Goal: Information Seeking & Learning: Learn about a topic

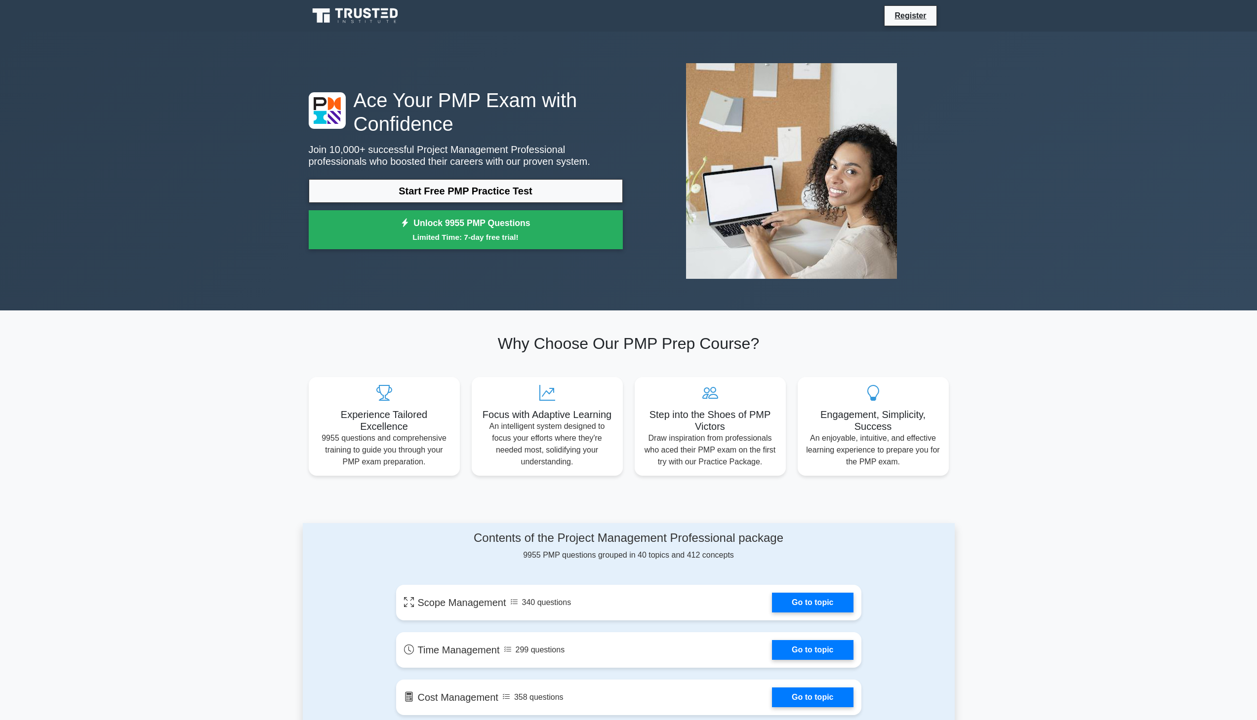
scroll to position [99, 0]
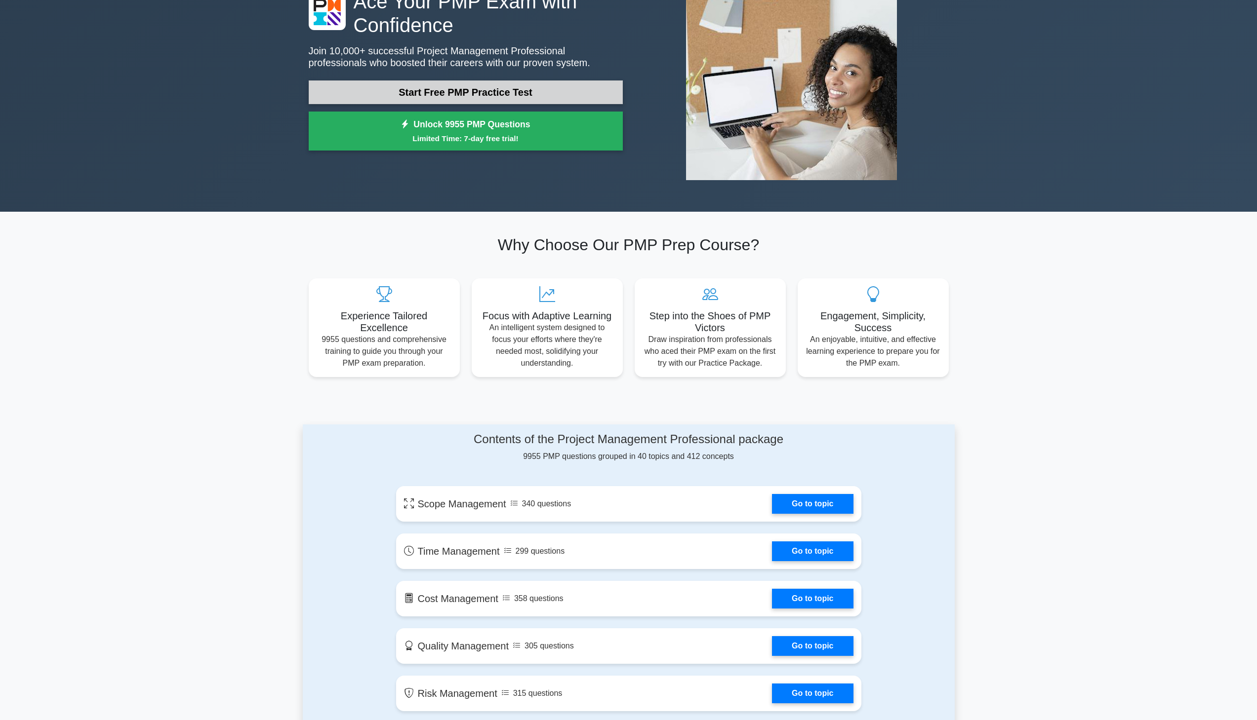
click at [425, 97] on link "Start Free PMP Practice Test" at bounding box center [466, 92] width 314 height 24
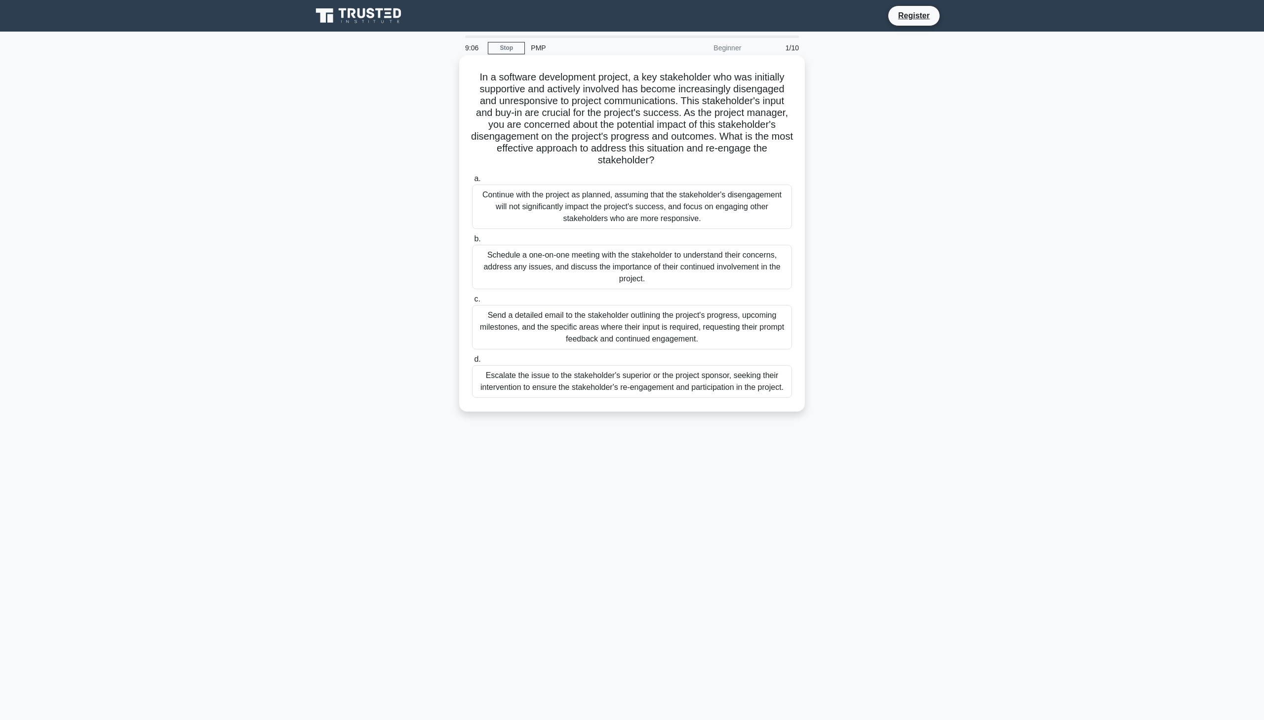
click at [540, 264] on div "Schedule a one-on-one meeting with the stakeholder to understand their concerns…" at bounding box center [632, 267] width 320 height 44
click at [472, 242] on input "b. Schedule a one-on-one meeting with the stakeholder to understand their conce…" at bounding box center [472, 239] width 0 height 6
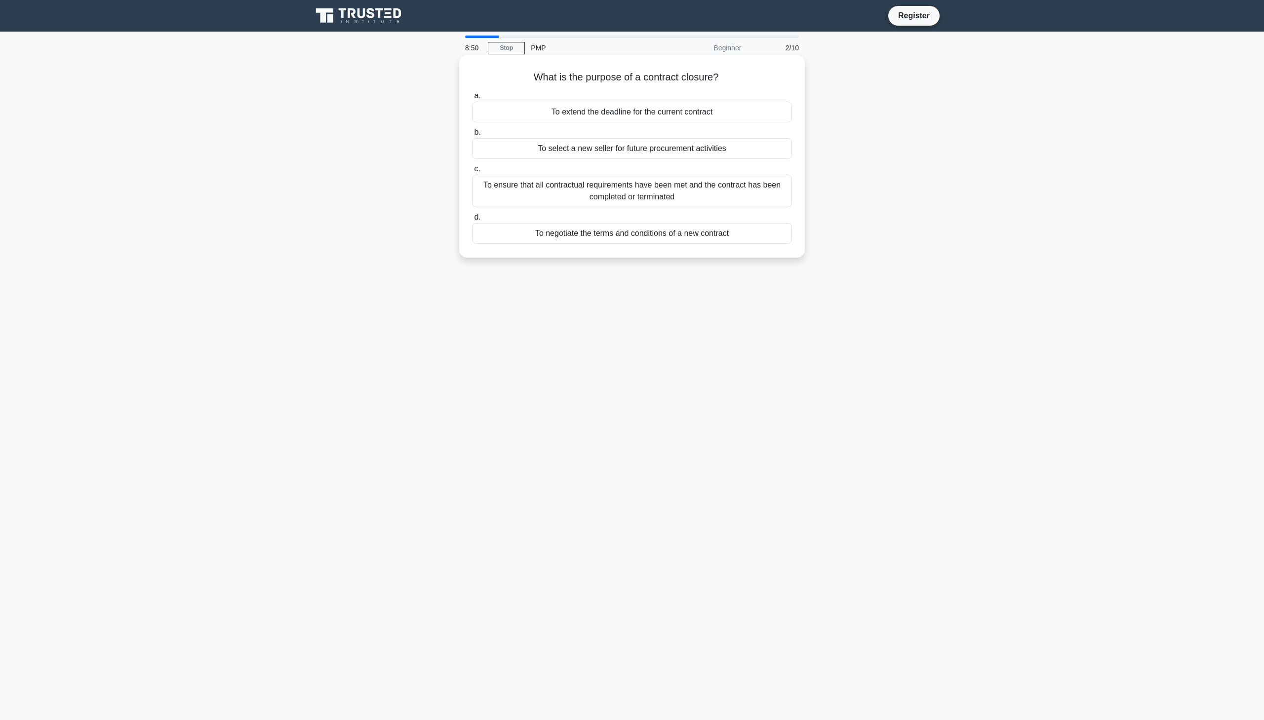
click at [593, 186] on div "To ensure that all contractual requirements have been met and the contract has …" at bounding box center [632, 191] width 320 height 33
click at [472, 172] on input "c. To ensure that all contractual requirements have been met and the contract h…" at bounding box center [472, 169] width 0 height 6
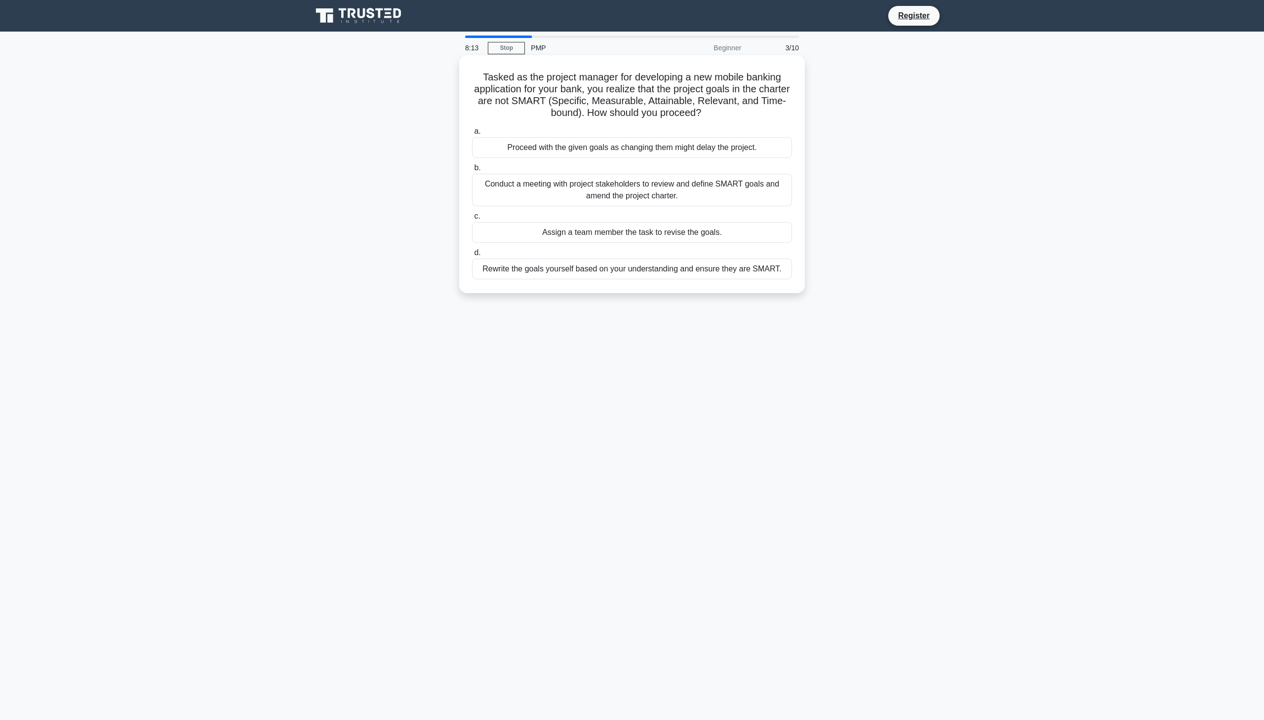
click at [499, 197] on div "Conduct a meeting with project stakeholders to review and define SMART goals an…" at bounding box center [632, 190] width 320 height 33
click at [472, 171] on input "b. Conduct a meeting with project stakeholders to review and define SMART goals…" at bounding box center [472, 168] width 0 height 6
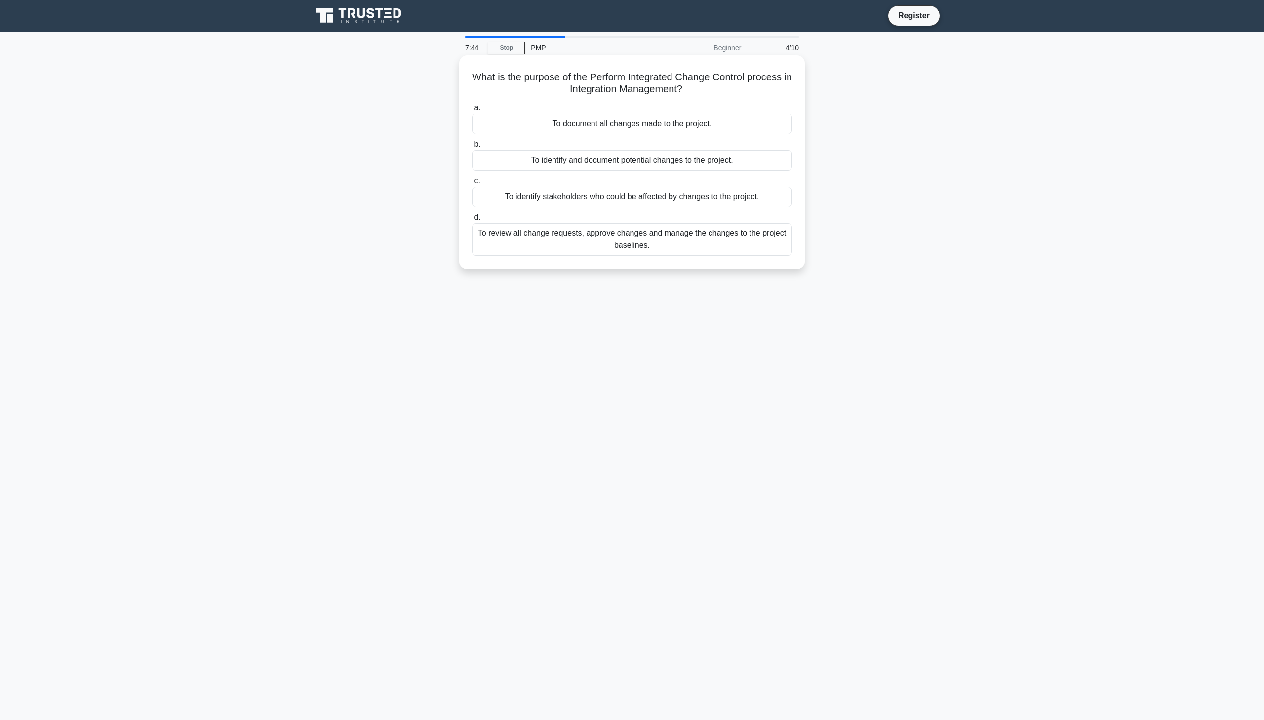
click at [578, 247] on div "To review all change requests, approve changes and manage the changes to the pr…" at bounding box center [632, 239] width 320 height 33
click at [472, 221] on input "d. To review all change requests, approve changes and manage the changes to the…" at bounding box center [472, 217] width 0 height 6
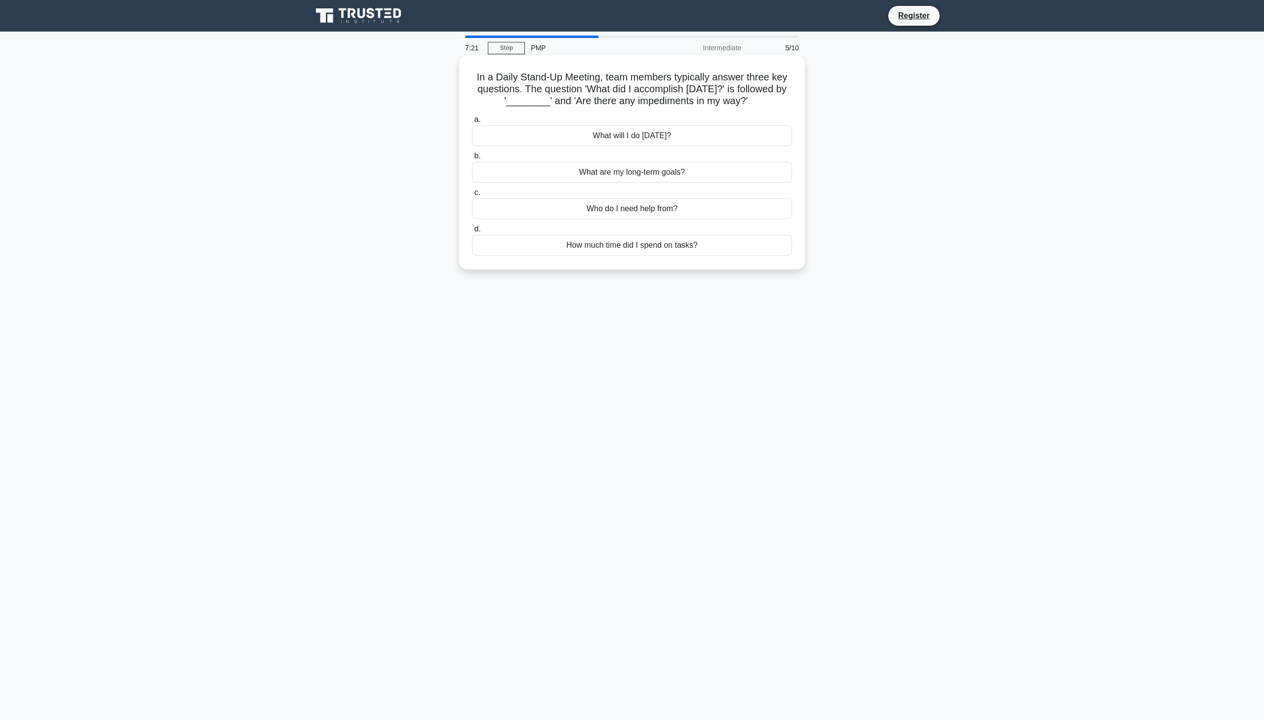
click at [642, 134] on div "What will I do today?" at bounding box center [632, 135] width 320 height 21
click at [472, 123] on input "a. What will I do today?" at bounding box center [472, 120] width 0 height 6
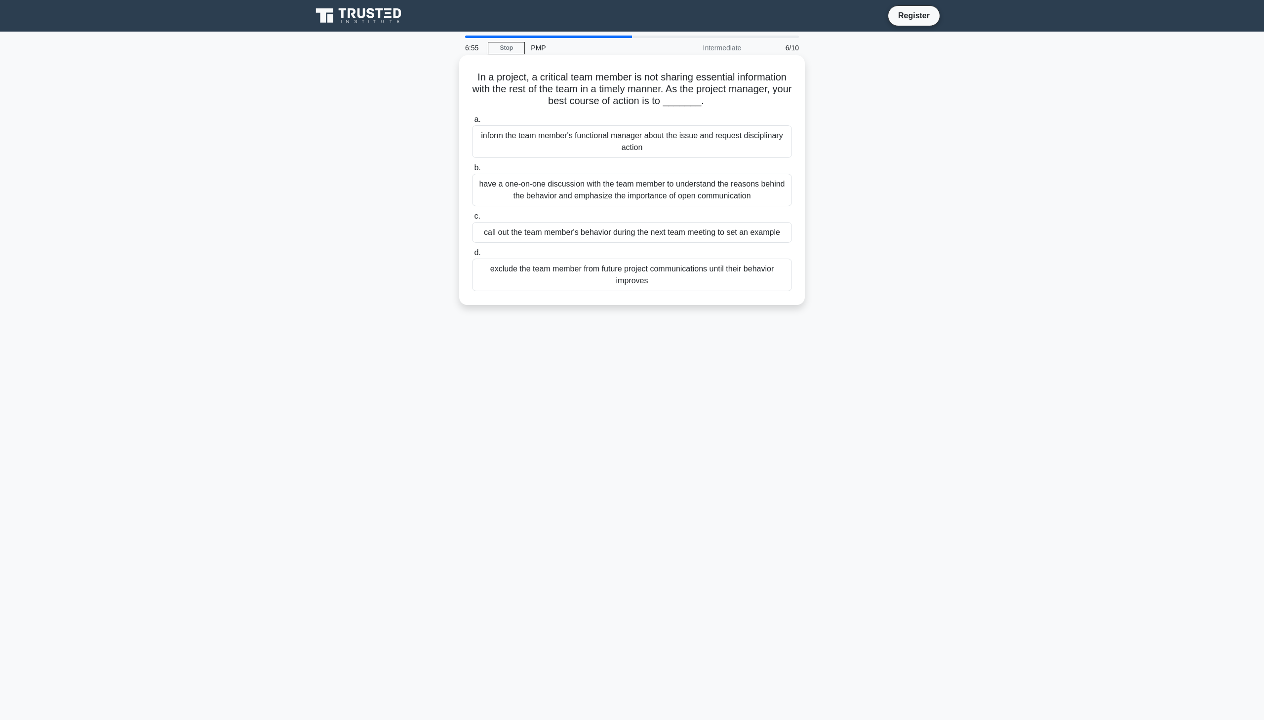
click at [507, 198] on div "have a one-on-one discussion with the team member to understand the reasons beh…" at bounding box center [632, 190] width 320 height 33
click at [472, 171] on input "b. have a one-on-one discussion with the team member to understand the reasons …" at bounding box center [472, 168] width 0 height 6
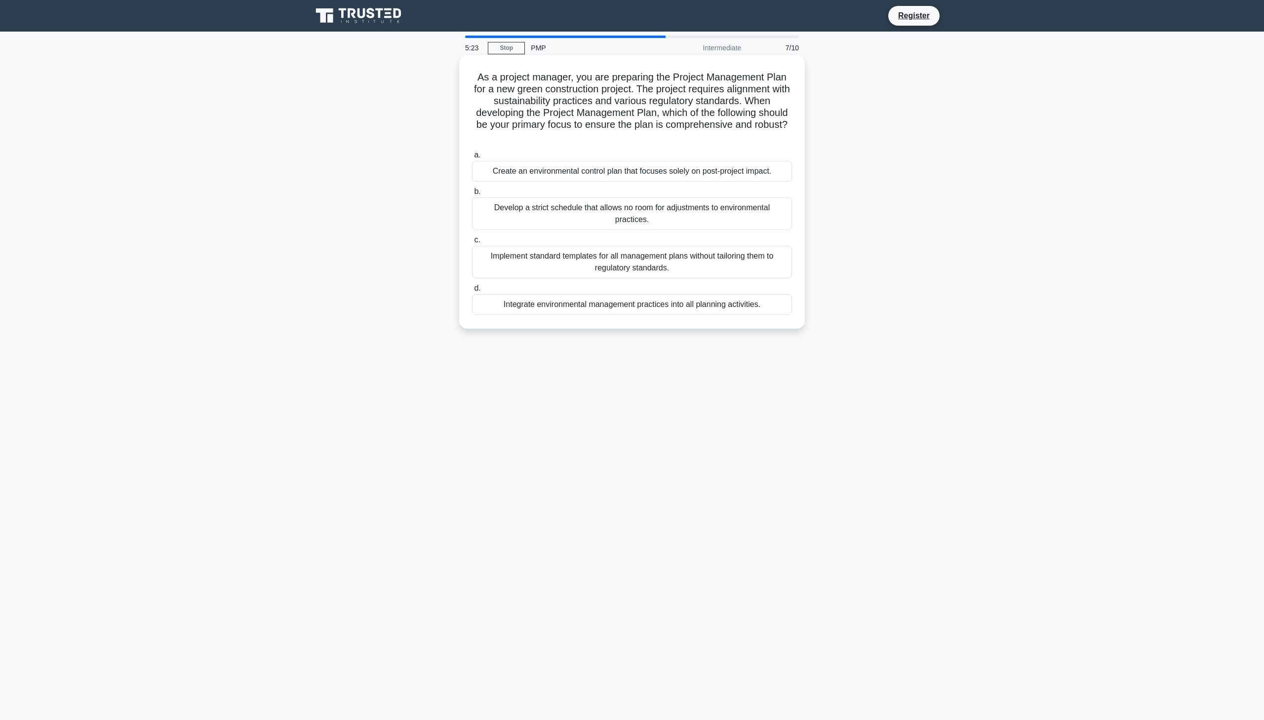
click at [626, 306] on div "Integrate environmental management practices into all planning activities." at bounding box center [632, 304] width 320 height 21
click at [472, 292] on input "d. Integrate environmental management practices into all planning activities." at bounding box center [472, 288] width 0 height 6
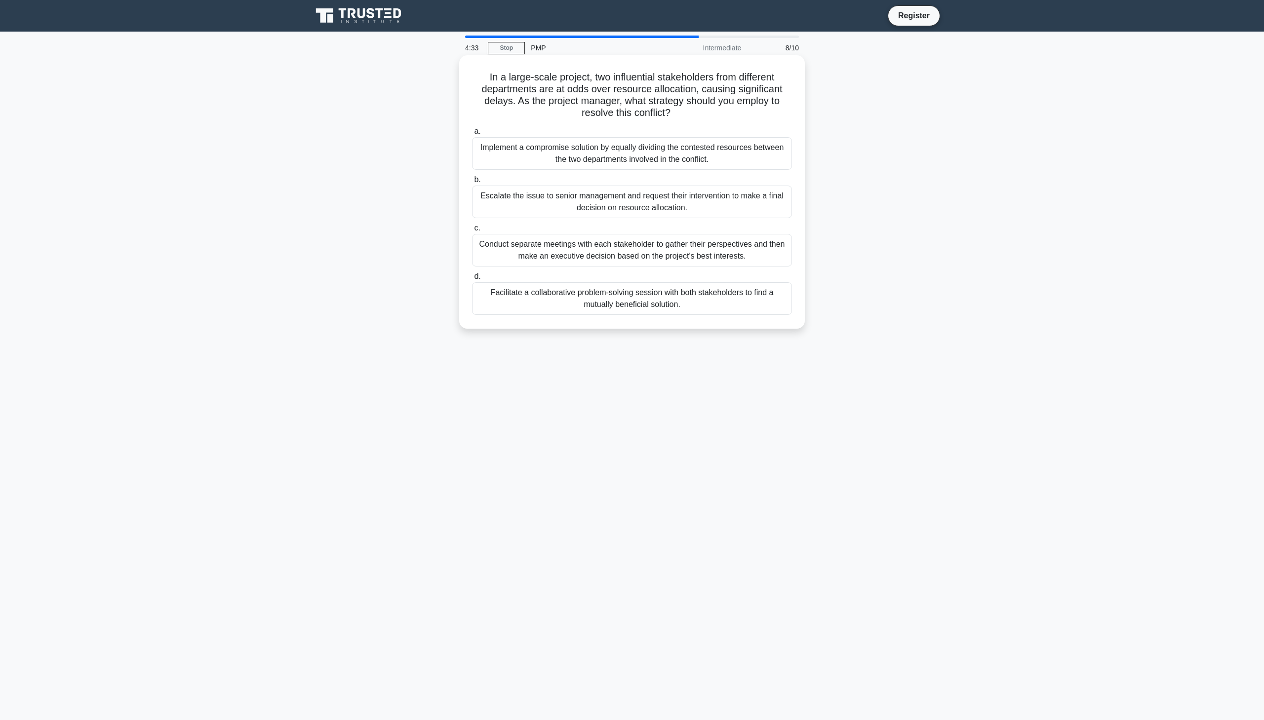
click at [551, 299] on div "Facilitate a collaborative problem-solving session with both stakeholders to fi…" at bounding box center [632, 298] width 320 height 33
click at [472, 280] on input "d. Facilitate a collaborative problem-solving session with both stakeholders to…" at bounding box center [472, 277] width 0 height 6
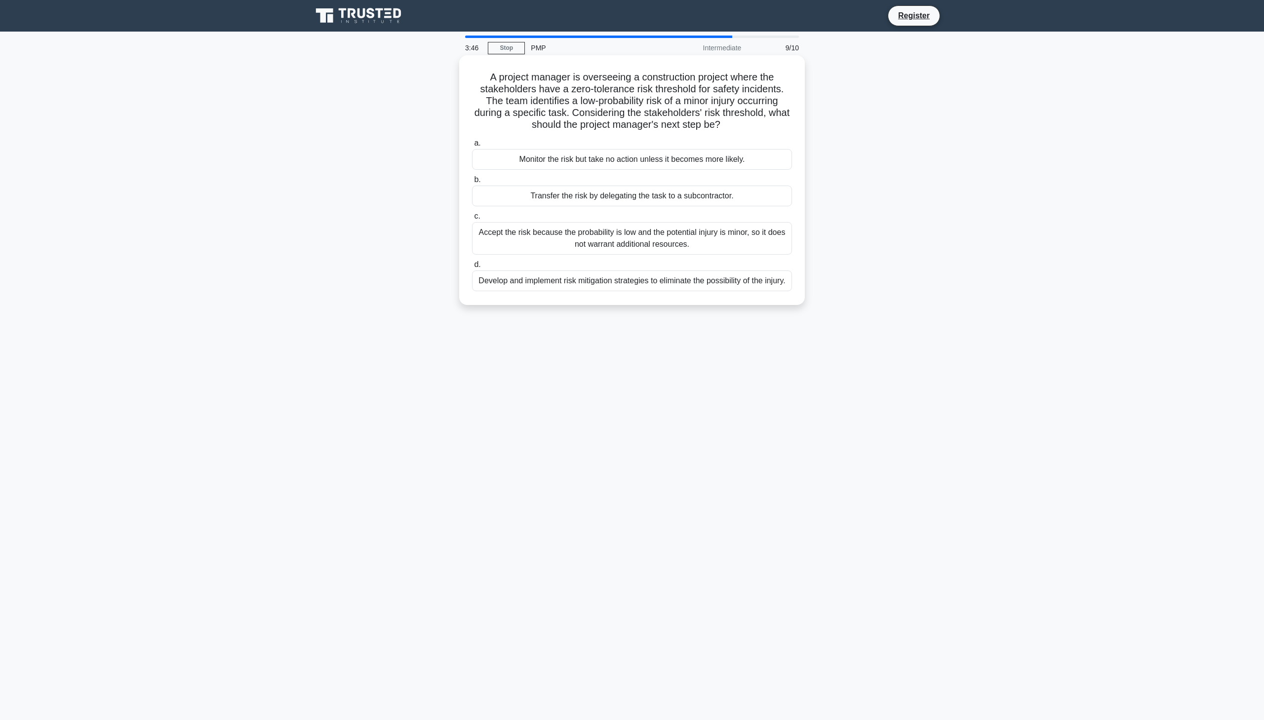
click at [576, 287] on div "Develop and implement risk mitigation strategies to eliminate the possibility o…" at bounding box center [632, 281] width 320 height 21
click at [472, 268] on input "d. Develop and implement risk mitigation strategies to eliminate the possibilit…" at bounding box center [472, 265] width 0 height 6
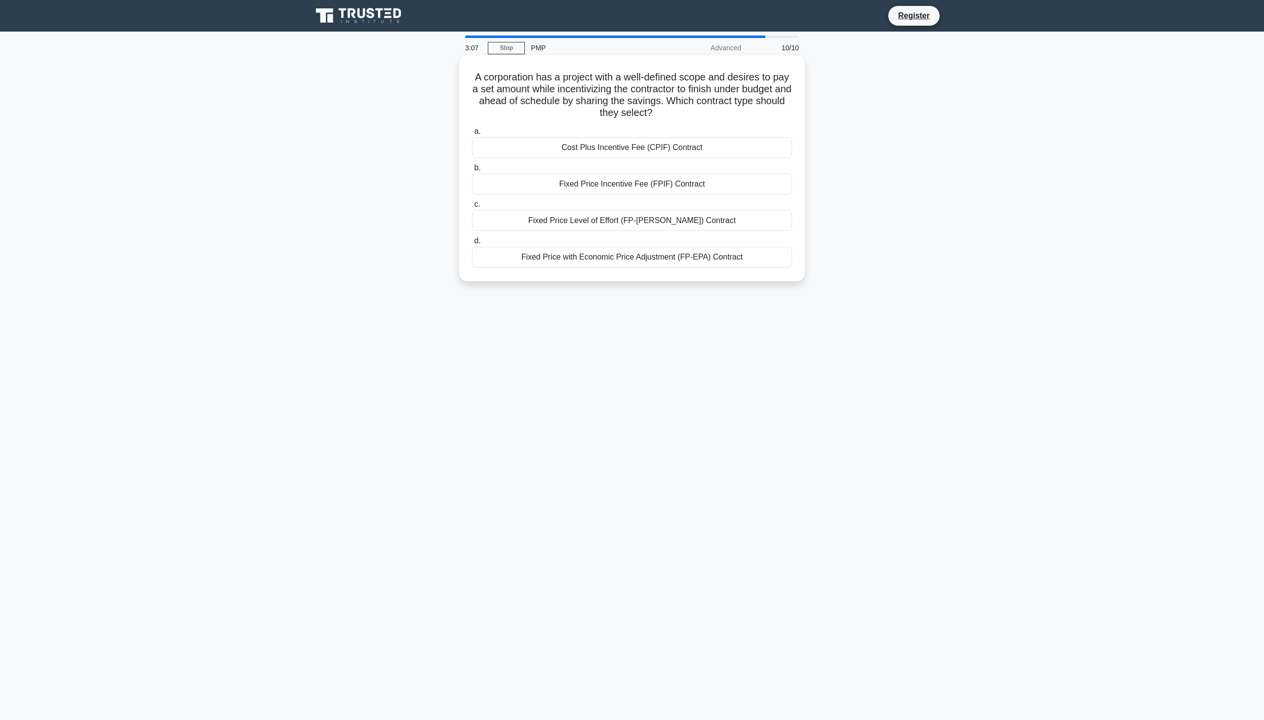
click at [603, 222] on div "Fixed Price Level of Effort (FP-[PERSON_NAME]) Contract" at bounding box center [632, 220] width 320 height 21
click at [472, 208] on input "c. Fixed Price Level of Effort (FP-LOE) Contract" at bounding box center [472, 204] width 0 height 6
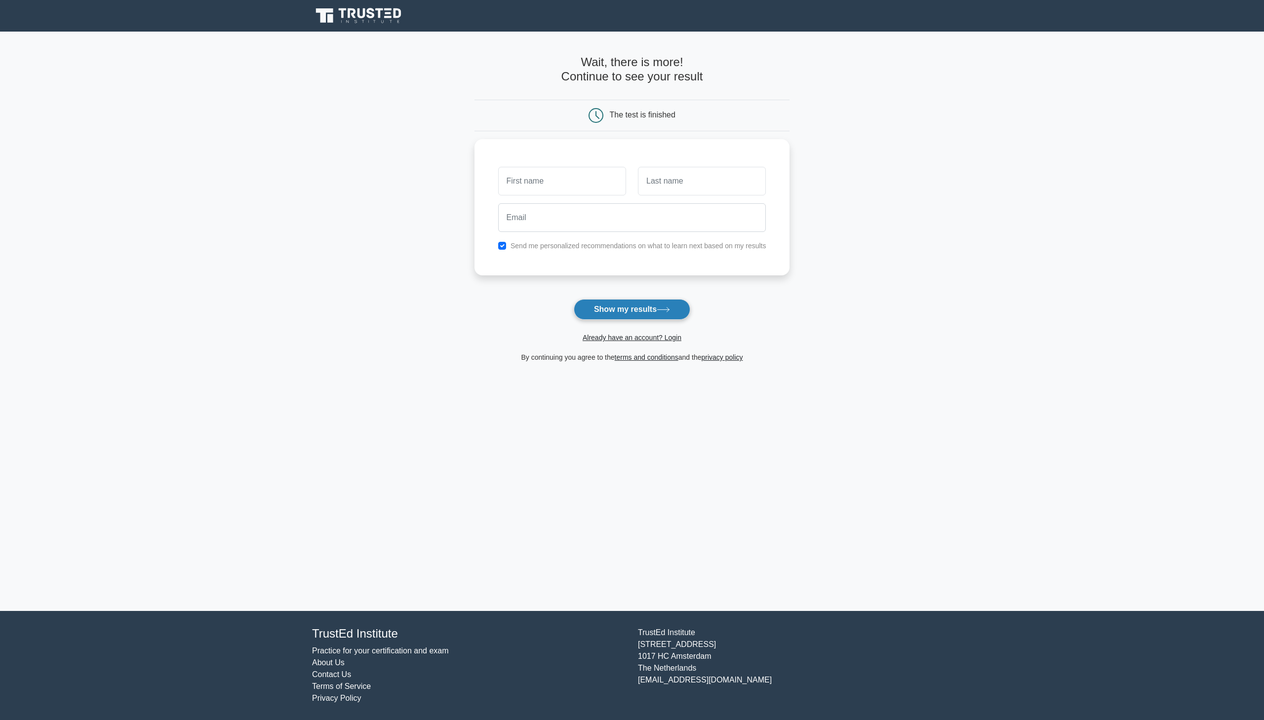
click at [624, 312] on button "Show my results" at bounding box center [632, 309] width 117 height 21
click at [498, 243] on input "checkbox" at bounding box center [502, 243] width 8 height 8
checkbox input "false"
click at [668, 308] on icon at bounding box center [663, 309] width 13 height 5
type input "dustin"
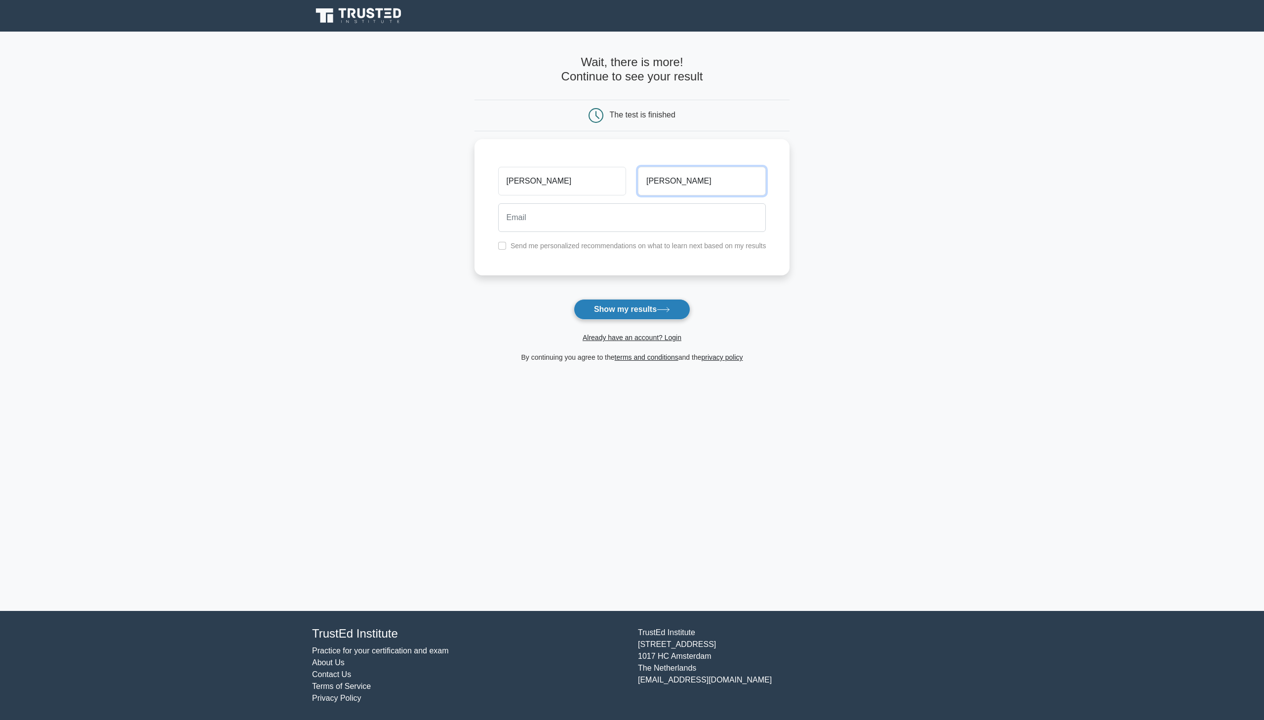
type input "keller"
click at [659, 313] on button "Show my results" at bounding box center [632, 309] width 117 height 21
type input "aqflyboy@gmail.com"
click at [618, 317] on button "Show my results" at bounding box center [632, 309] width 117 height 21
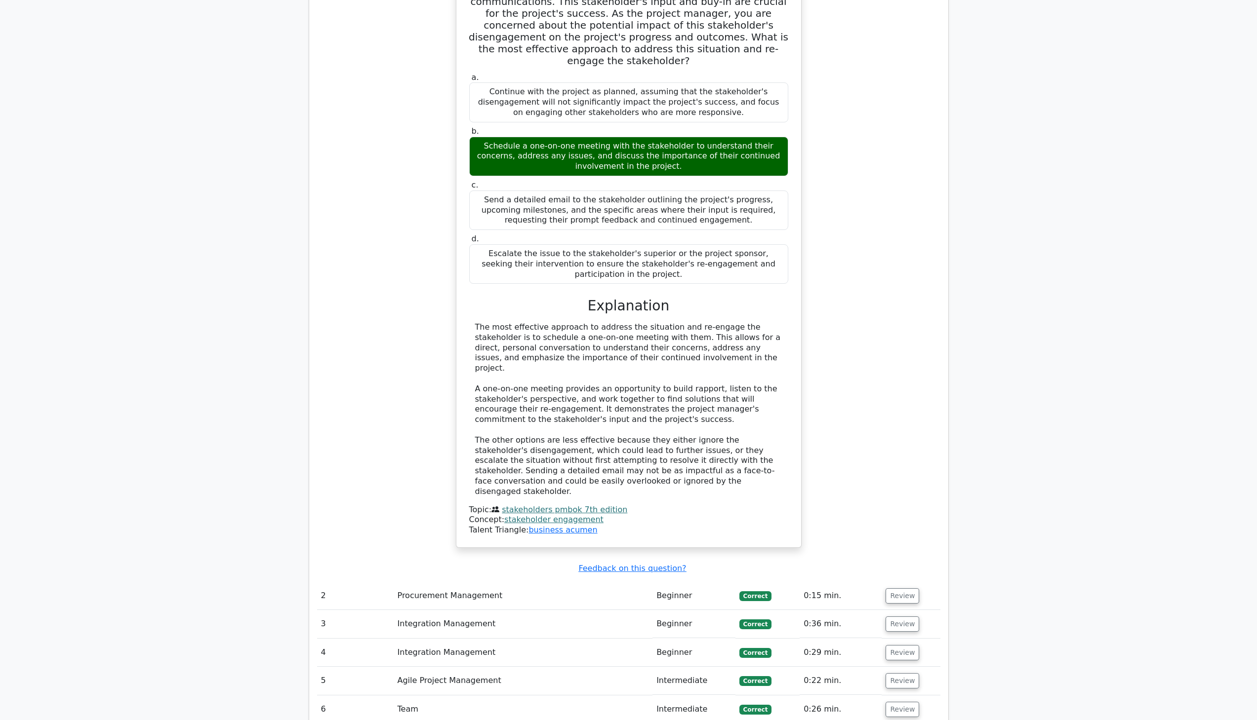
scroll to position [1186, 0]
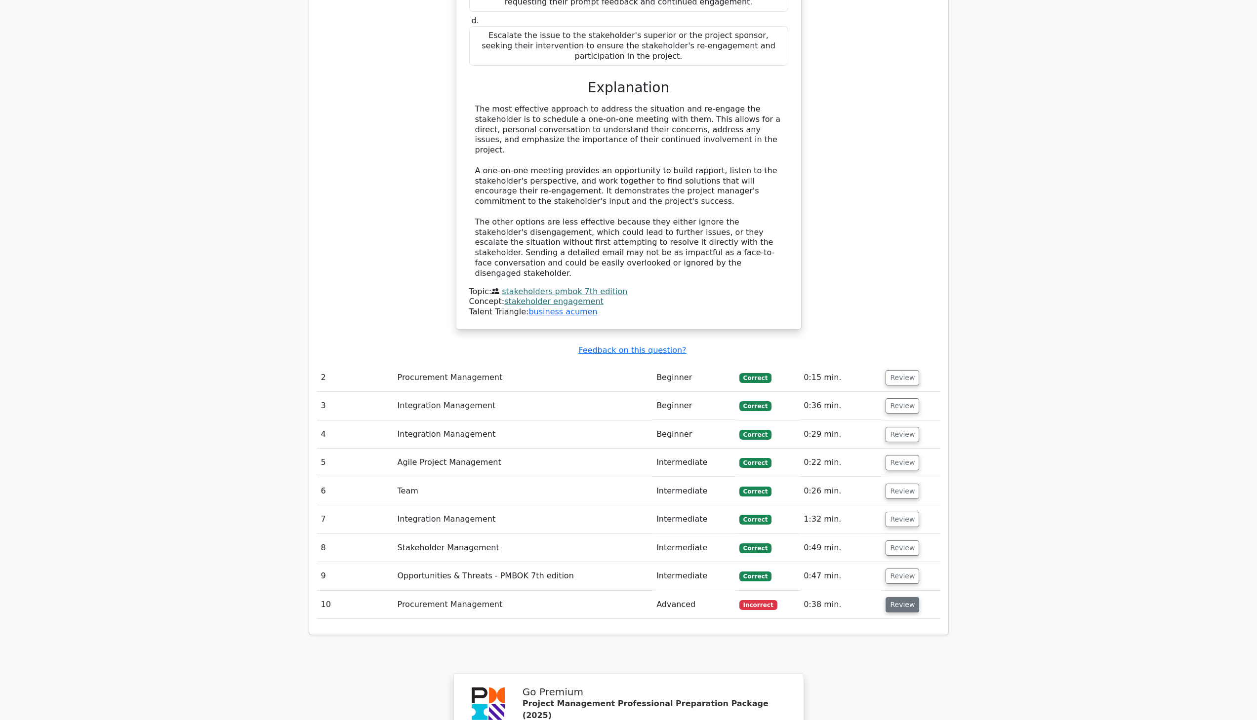
click at [904, 608] on button "Review" at bounding box center [902, 604] width 34 height 15
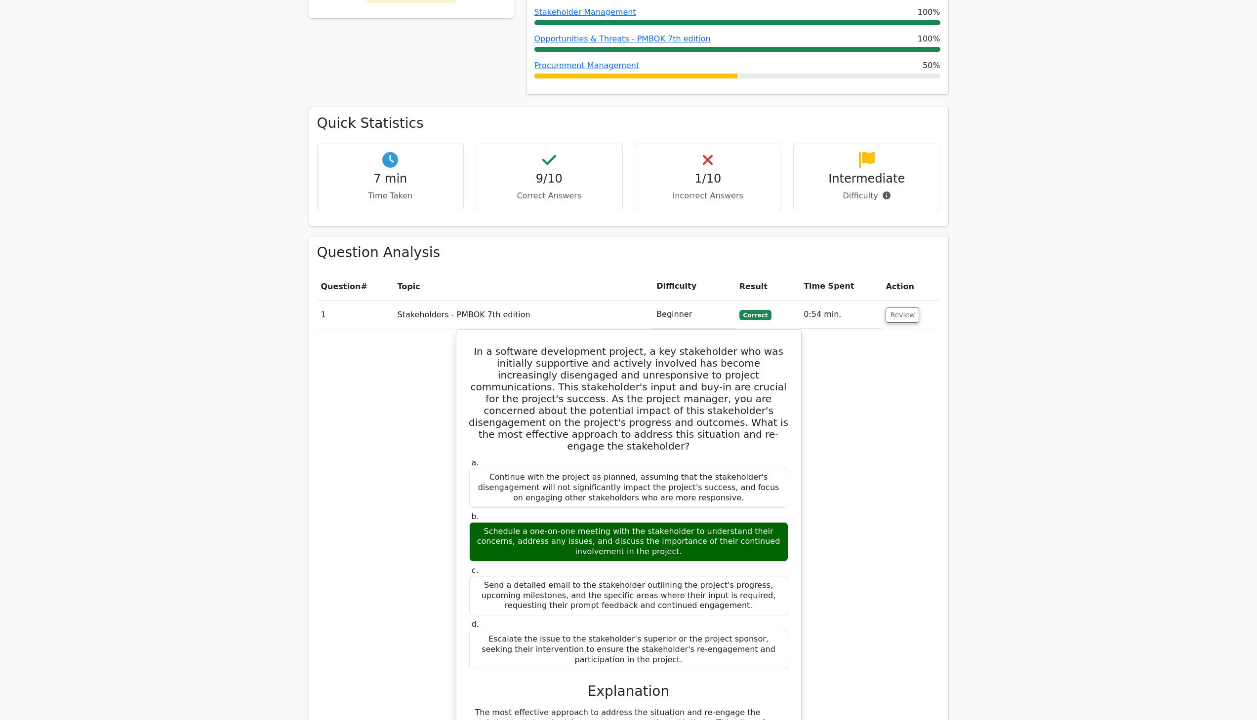
scroll to position [318, 0]
